Goal: Task Accomplishment & Management: Manage account settings

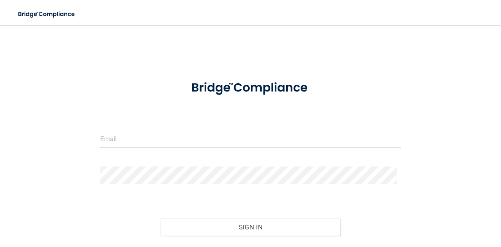
scroll to position [54, 0]
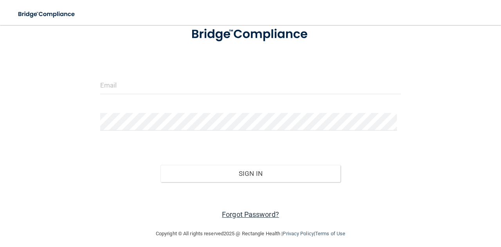
click at [237, 214] on link "Forgot Password?" at bounding box center [250, 215] width 57 height 8
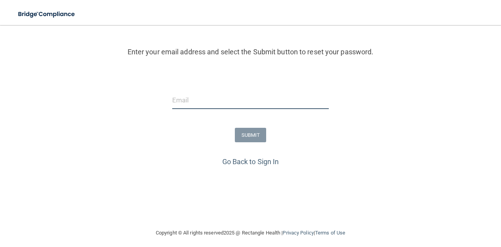
click at [177, 103] on input "email" at bounding box center [250, 101] width 157 height 18
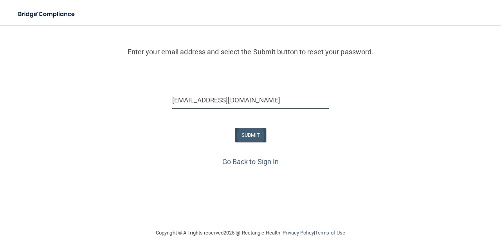
type input "[EMAIL_ADDRESS][DOMAIN_NAME]"
click at [248, 132] on button "SUBMIT" at bounding box center [251, 135] width 32 height 14
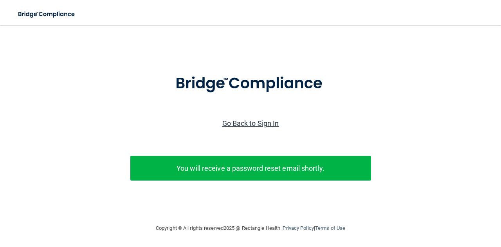
click at [260, 119] on link "Go Back to Sign In" at bounding box center [250, 123] width 57 height 8
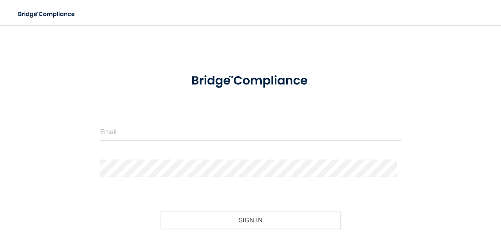
scroll to position [58, 0]
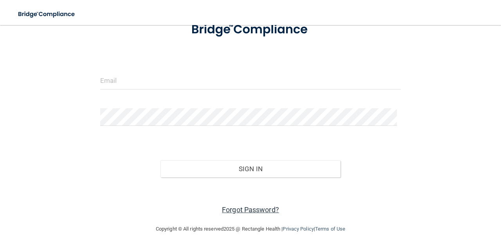
click at [244, 208] on link "Forgot Password?" at bounding box center [250, 210] width 57 height 8
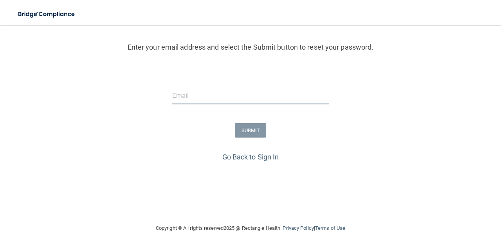
click at [190, 94] on input "email" at bounding box center [250, 96] width 157 height 18
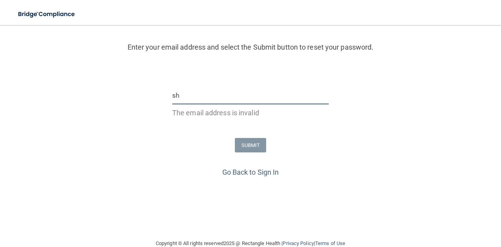
click at [190, 94] on input "sh" at bounding box center [250, 96] width 157 height 18
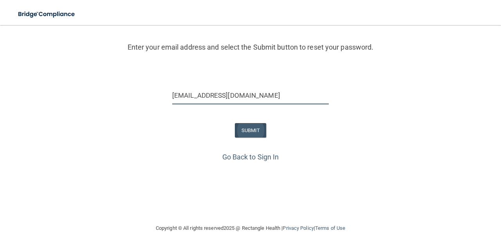
type input "[EMAIL_ADDRESS][DOMAIN_NAME]"
click at [249, 131] on button "SUBMIT" at bounding box center [251, 130] width 32 height 14
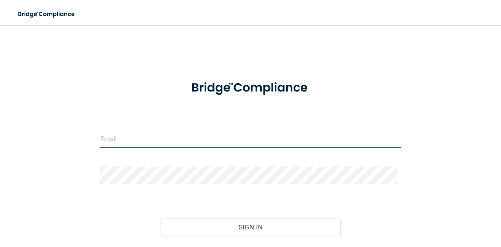
click at [117, 141] on input "email" at bounding box center [250, 139] width 301 height 18
type input "[EMAIL_ADDRESS][DOMAIN_NAME]"
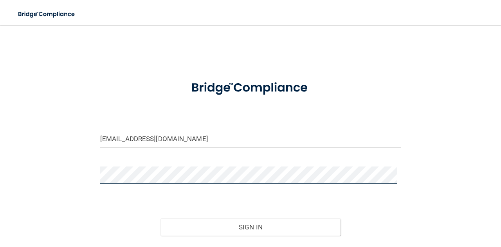
click at [111, 164] on form "[EMAIL_ADDRESS][DOMAIN_NAME] Invalid email/password. You don't have permission …" at bounding box center [250, 173] width 301 height 203
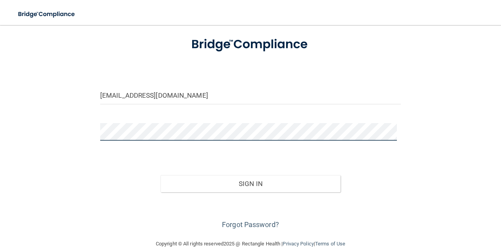
scroll to position [58, 0]
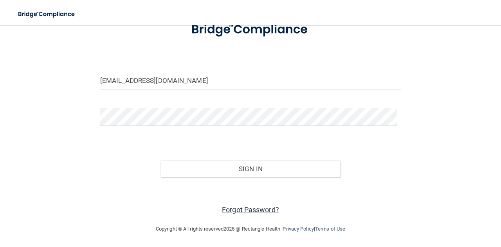
click at [262, 211] on link "Forgot Password?" at bounding box center [250, 210] width 57 height 8
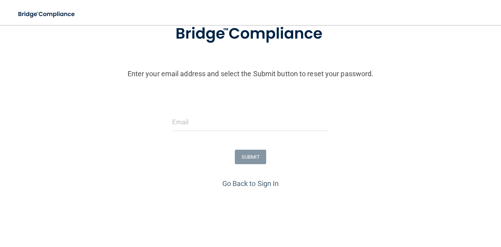
scroll to position [85, 0]
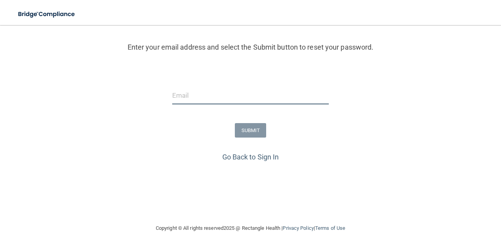
click at [179, 94] on input "email" at bounding box center [250, 96] width 157 height 18
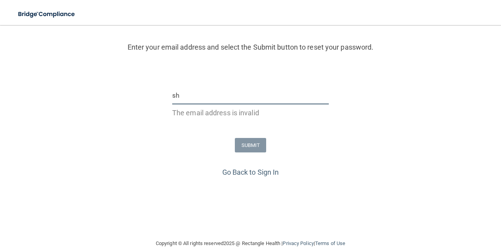
type input "s"
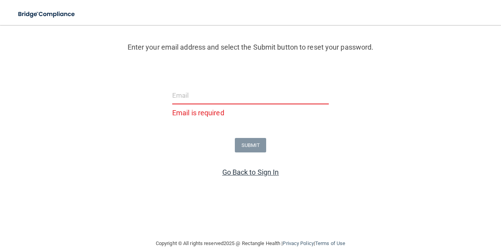
click at [257, 173] on link "Go Back to Sign In" at bounding box center [250, 172] width 57 height 8
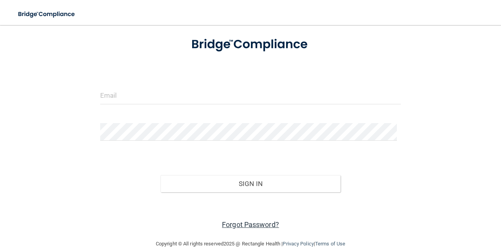
click at [251, 223] on link "Forgot Password?" at bounding box center [250, 225] width 57 height 8
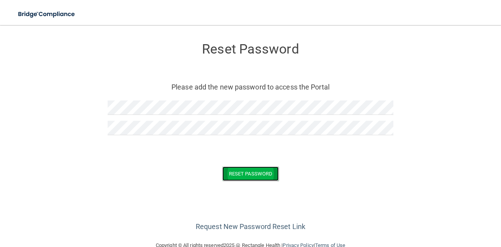
click at [249, 171] on button "Reset Password" at bounding box center [250, 174] width 56 height 14
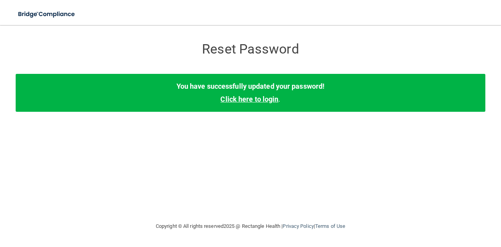
click at [253, 99] on link "Click here to login" at bounding box center [249, 99] width 58 height 8
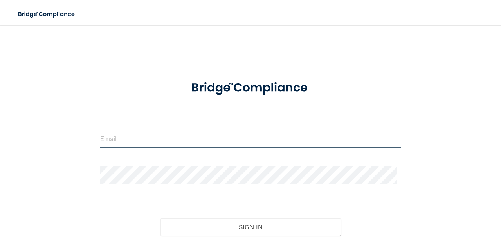
click at [110, 138] on input "email" at bounding box center [250, 139] width 301 height 18
click at [110, 138] on input "sh" at bounding box center [250, 139] width 301 height 18
type input "[EMAIL_ADDRESS][DOMAIN_NAME]"
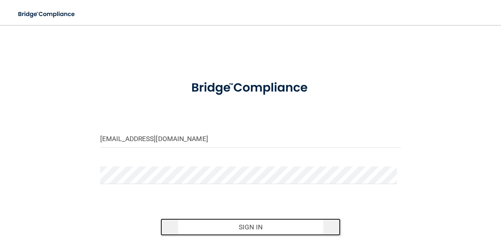
click at [251, 226] on button "Sign In" at bounding box center [251, 227] width 181 height 17
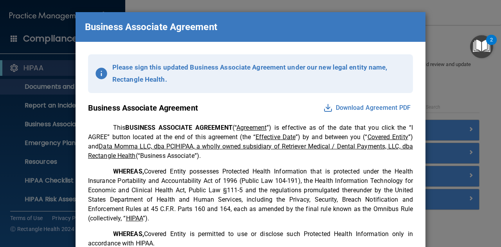
click at [441, 27] on div "Business Associate Agreement Please sign this updated Business Associate Agreem…" at bounding box center [250, 123] width 501 height 247
click at [42, 64] on div "Business Associate Agreement Please sign this updated Business Associate Agreem…" at bounding box center [250, 123] width 501 height 247
click at [363, 108] on button "Download Agreement PDF" at bounding box center [367, 108] width 92 height 13
click at [356, 109] on button "Download Agreement PDF" at bounding box center [367, 108] width 92 height 13
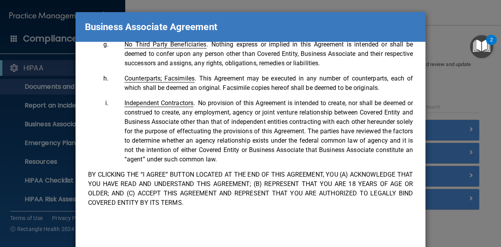
scroll to position [1269, 0]
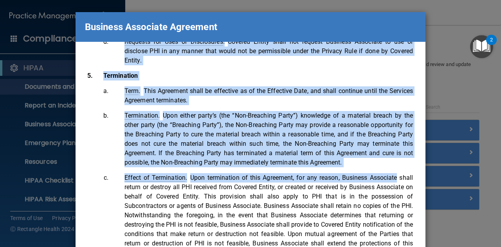
drag, startPoint x: 438, startPoint y: 182, endPoint x: 412, endPoint y: 19, distance: 165.3
click at [412, 19] on div "Business Associate Agreement Please sign this updated Business Associate Agreem…" at bounding box center [250, 123] width 501 height 247
click at [439, 36] on div "Business Associate Agreement Please sign this updated Business Associate Agreem…" at bounding box center [250, 123] width 501 height 247
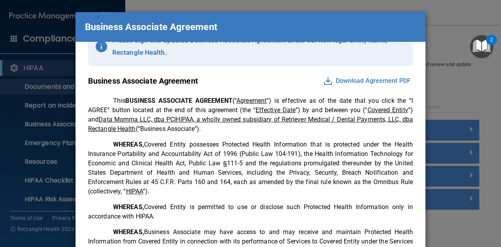
scroll to position [0, 0]
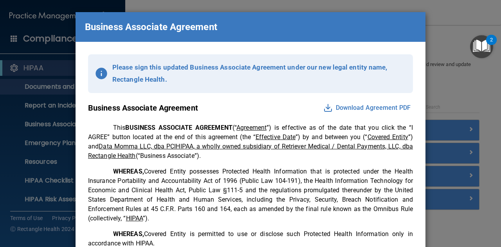
click at [99, 76] on img at bounding box center [101, 73] width 13 height 13
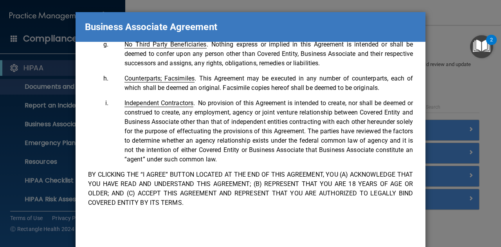
scroll to position [47, 0]
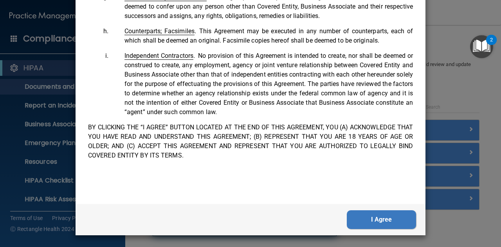
click at [368, 219] on button "I Agree" at bounding box center [381, 220] width 69 height 19
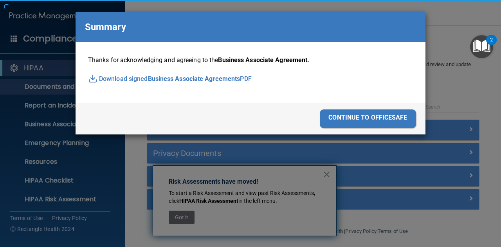
scroll to position [0, 0]
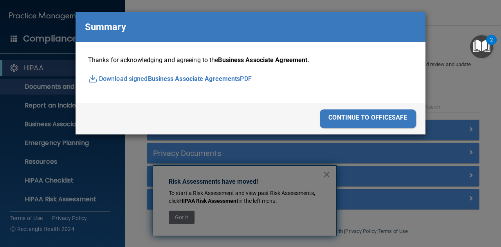
click at [368, 116] on div "continue to officesafe" at bounding box center [368, 119] width 96 height 19
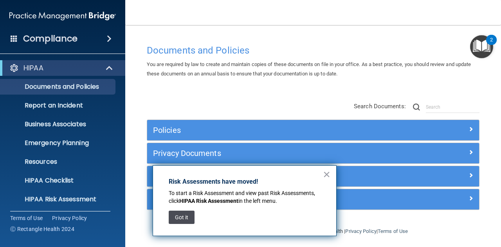
click at [180, 217] on button "Got it" at bounding box center [182, 217] width 26 height 13
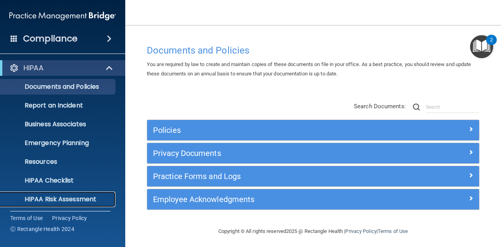
click at [83, 199] on p "HIPAA Risk Assessment" at bounding box center [58, 200] width 107 height 8
